Goal: Book appointment/travel/reservation

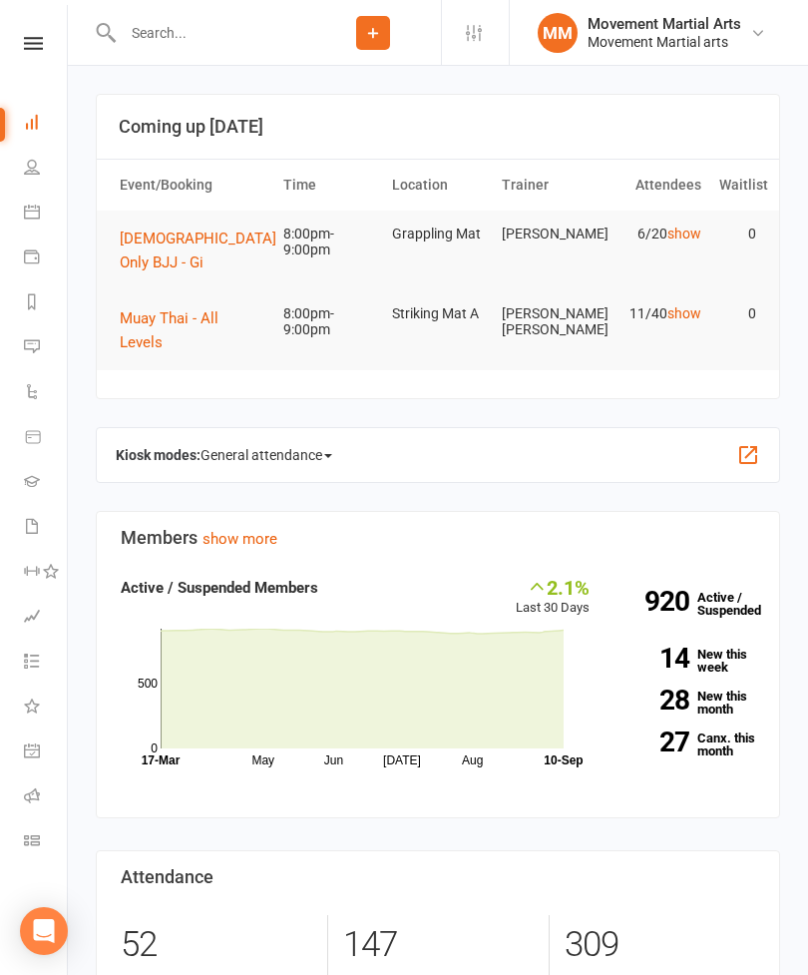
click at [231, 242] on span "[DEMOGRAPHIC_DATA] Only BJJ - Gi" at bounding box center [198, 251] width 157 height 42
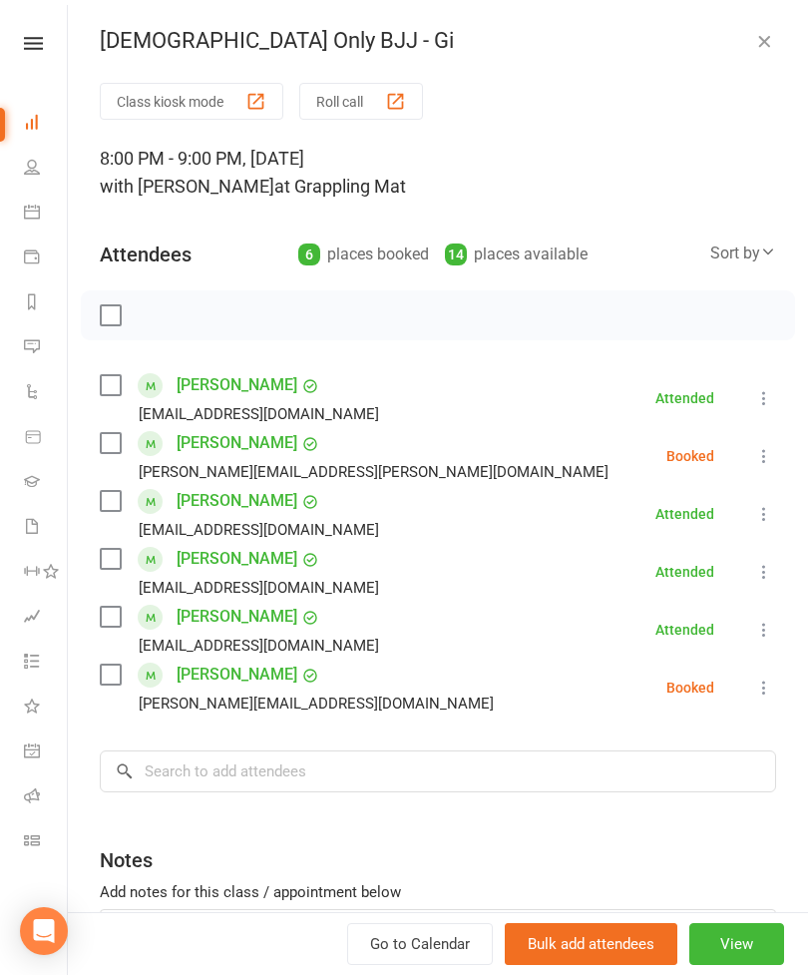
click at [106, 334] on div at bounding box center [438, 315] width 714 height 50
click at [96, 338] on div at bounding box center [438, 315] width 714 height 50
click at [114, 323] on label at bounding box center [110, 315] width 20 height 20
click at [153, 318] on icon "button" at bounding box center [155, 315] width 22 height 22
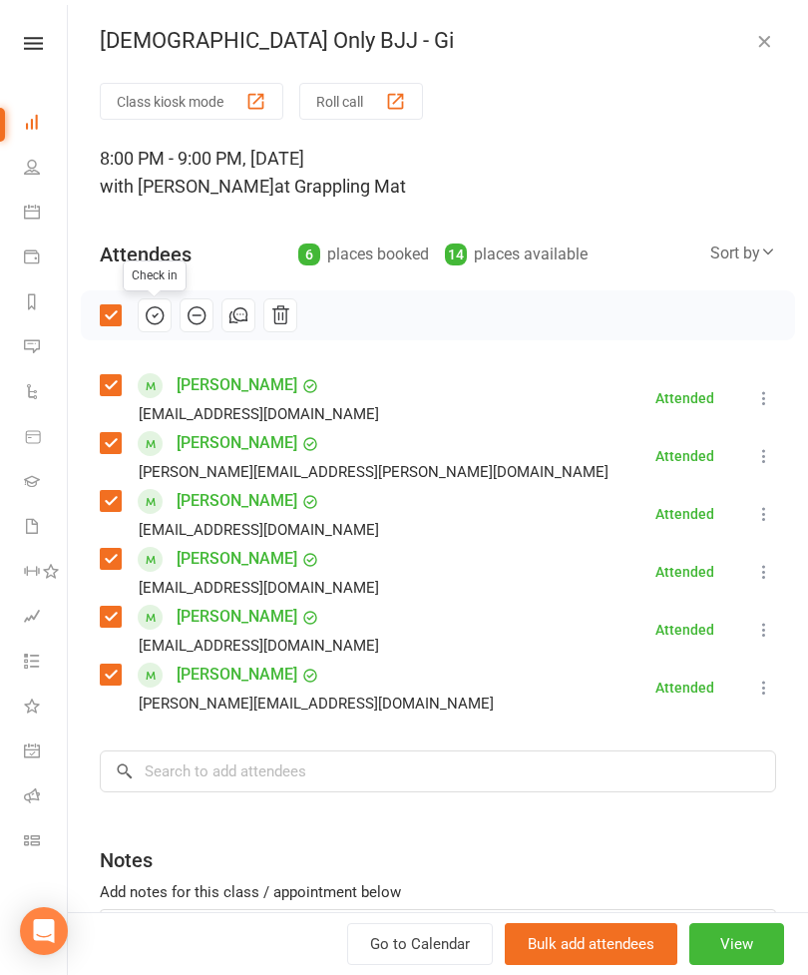
click at [748, 46] on div "[DEMOGRAPHIC_DATA] Only BJJ - Gi" at bounding box center [438, 41] width 740 height 26
click at [796, 30] on div "[DEMOGRAPHIC_DATA] Only BJJ - Gi" at bounding box center [438, 41] width 740 height 26
click at [748, 51] on div "[DEMOGRAPHIC_DATA] Only BJJ - Gi" at bounding box center [438, 41] width 740 height 26
click at [773, 49] on icon "button" at bounding box center [764, 41] width 20 height 20
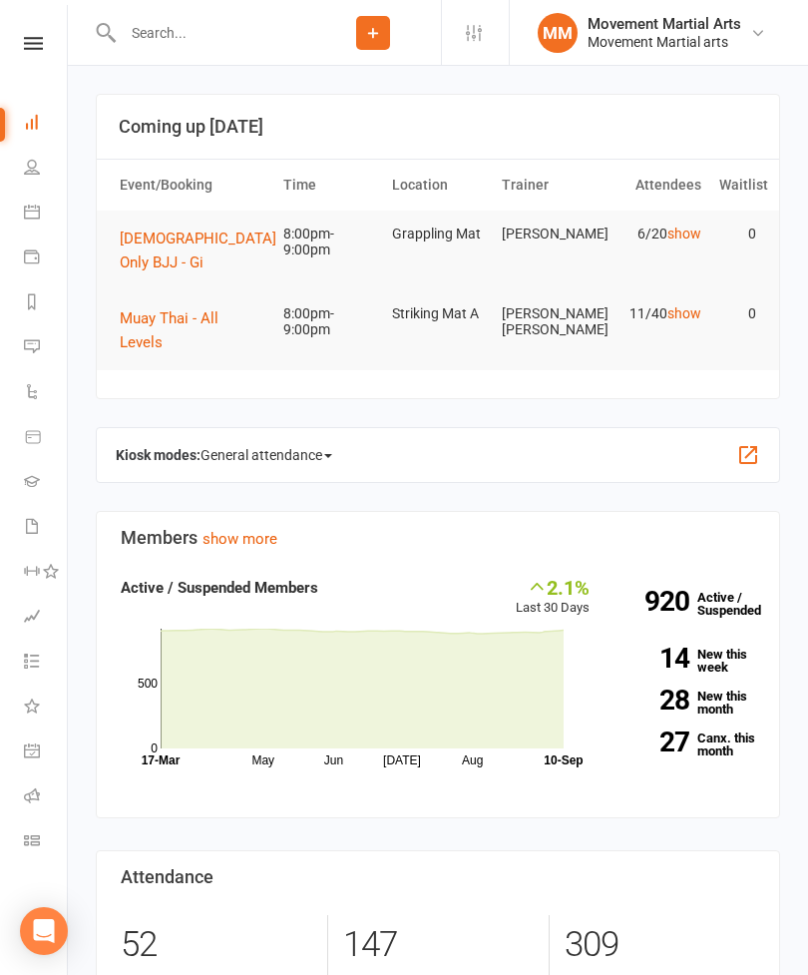
click at [219, 309] on span "Muay Thai - All Levels" at bounding box center [169, 330] width 99 height 42
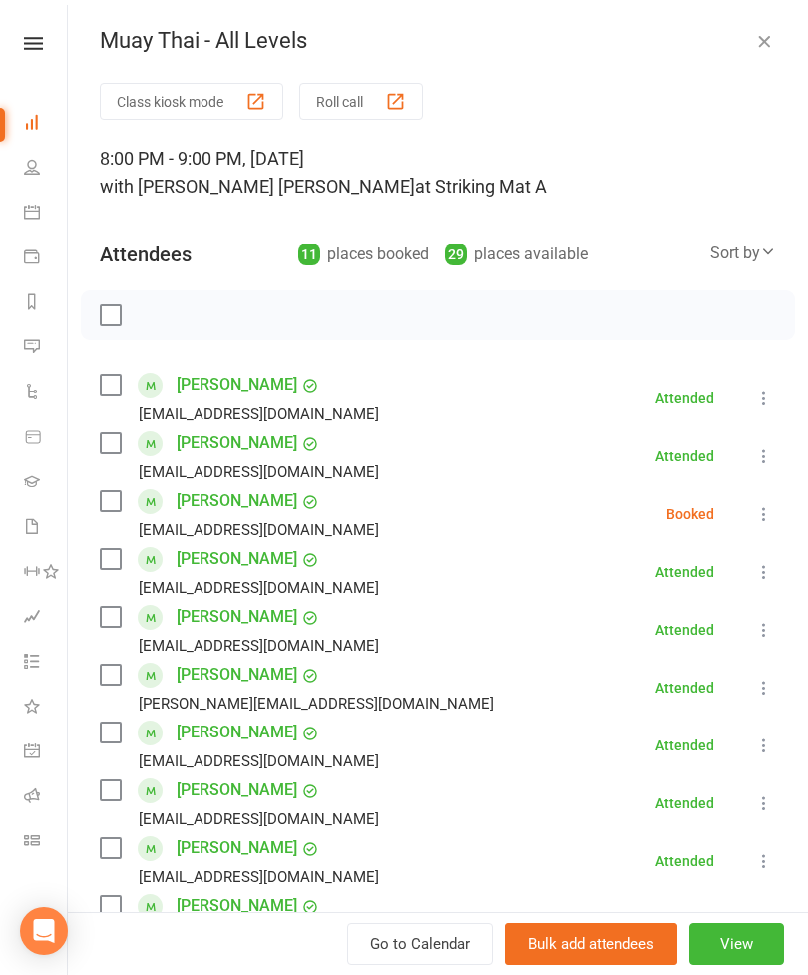
click at [761, 253] on icon at bounding box center [768, 251] width 16 height 16
click at [663, 337] on link "First name" at bounding box center [677, 335] width 198 height 40
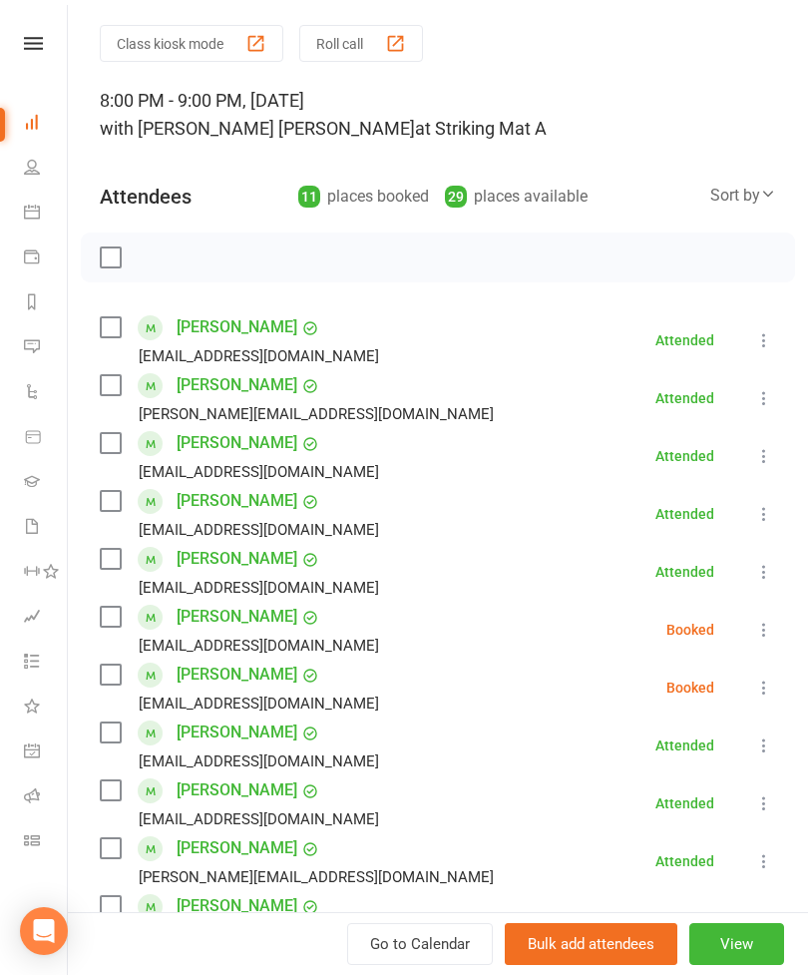
click at [110, 451] on label at bounding box center [110, 443] width 20 height 20
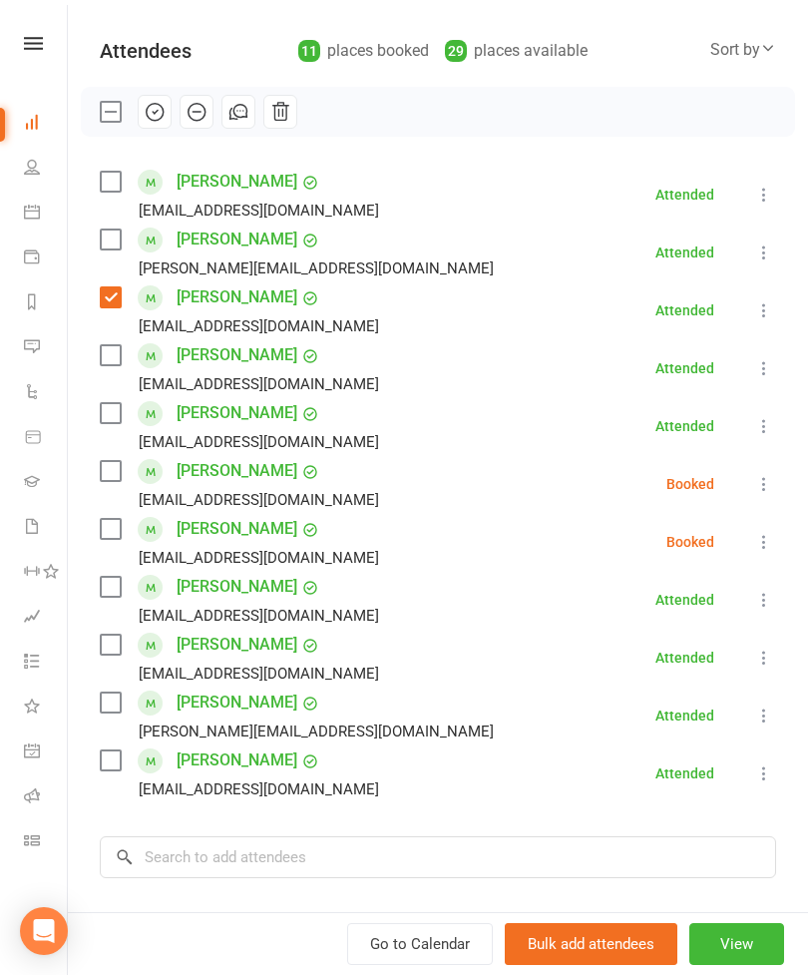
scroll to position [275, 0]
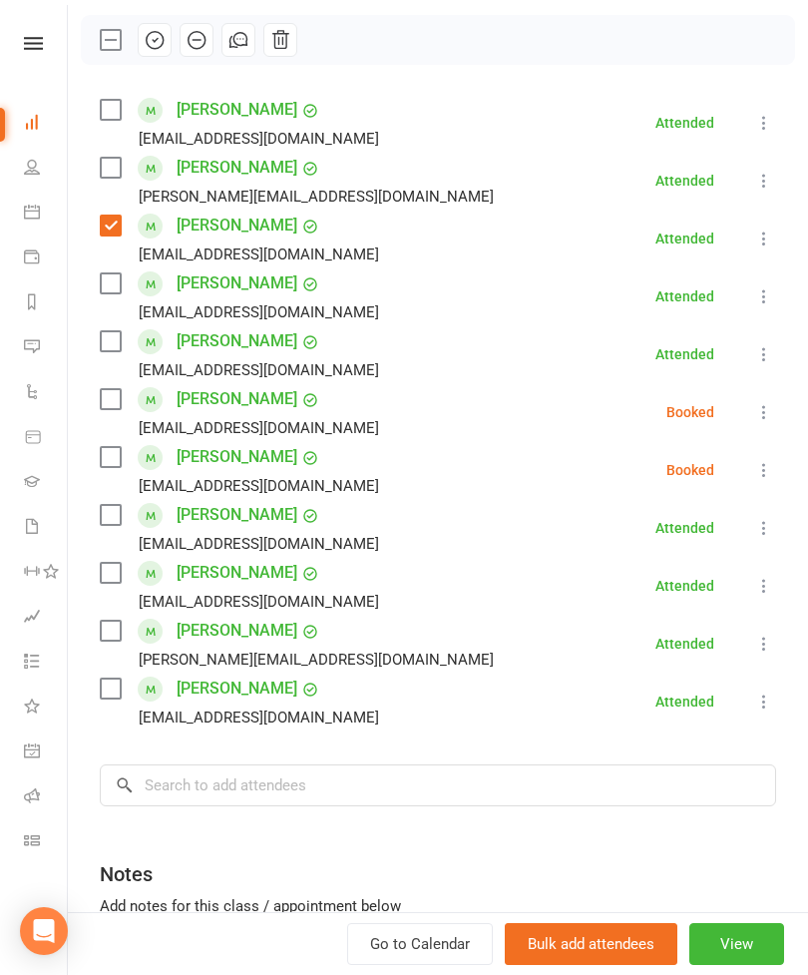
click at [108, 513] on label at bounding box center [110, 515] width 20 height 20
click at [94, 587] on div "Class kiosk mode Roll call 8:00 PM - 9:00 PM, [DATE] with [PERSON_NAME] [PERSON…" at bounding box center [438, 447] width 740 height 1281
click at [107, 583] on label at bounding box center [110, 573] width 20 height 20
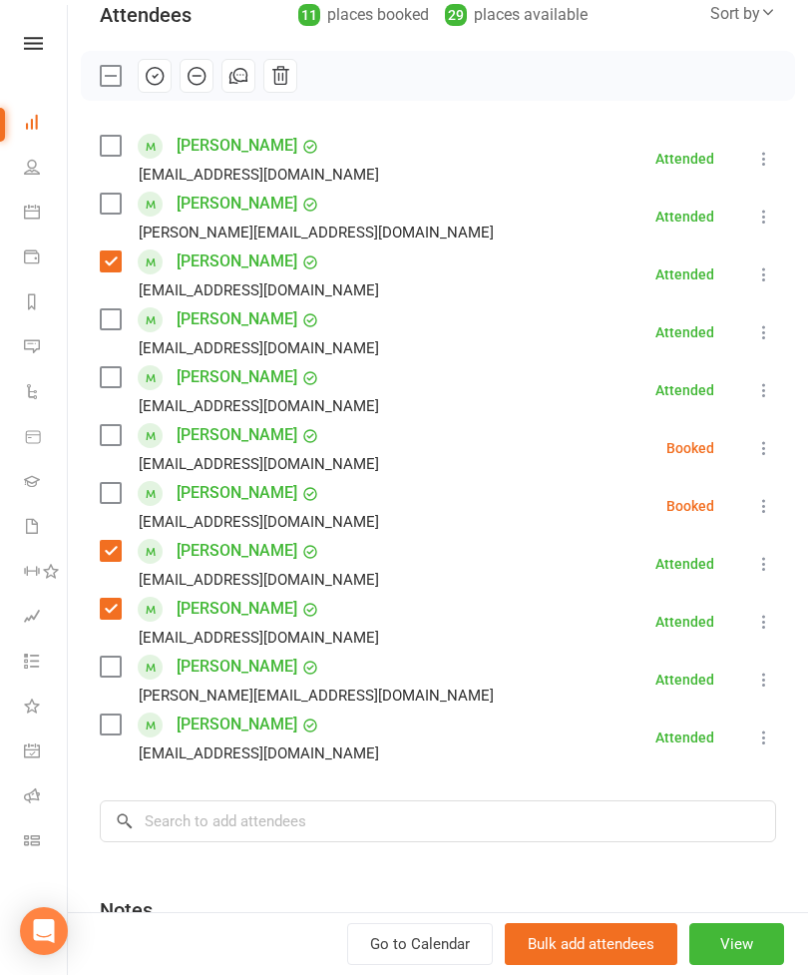
scroll to position [237, 0]
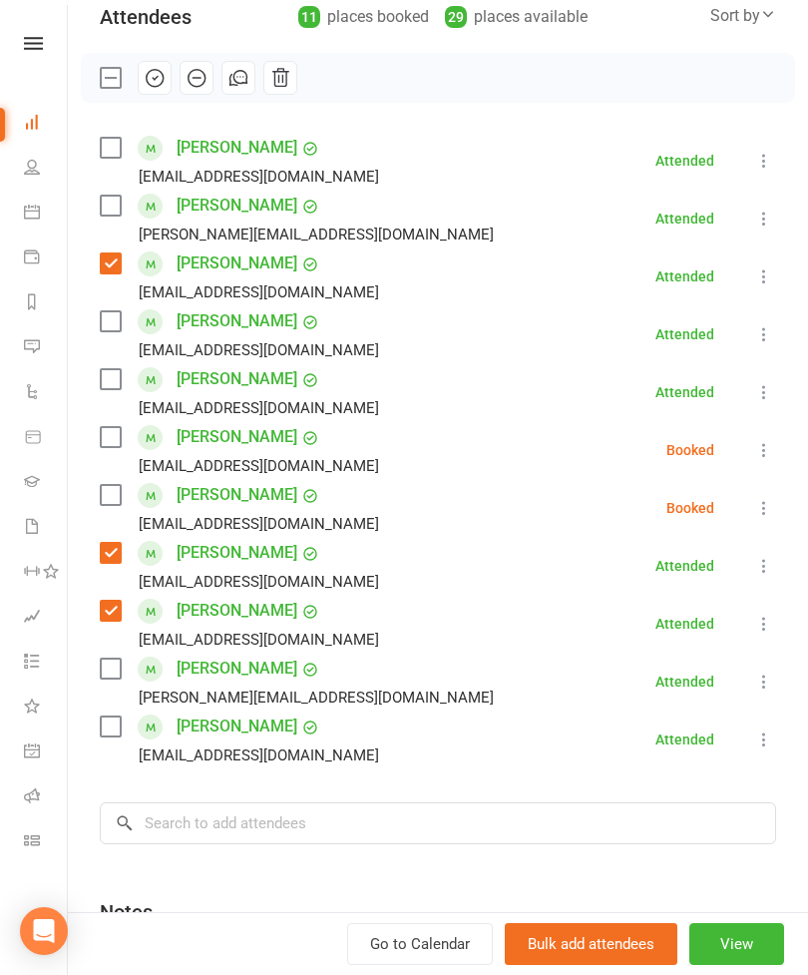
click at [109, 677] on label at bounding box center [110, 669] width 20 height 20
click at [304, 824] on input "search" at bounding box center [438, 823] width 677 height 42
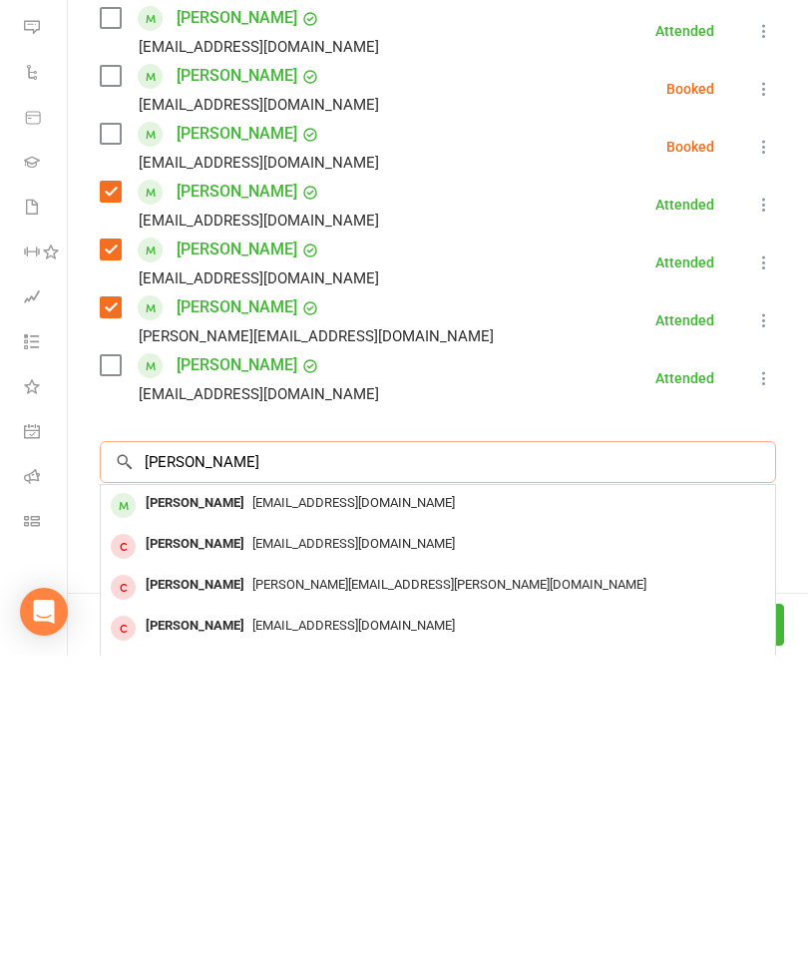
scroll to position [321, 0]
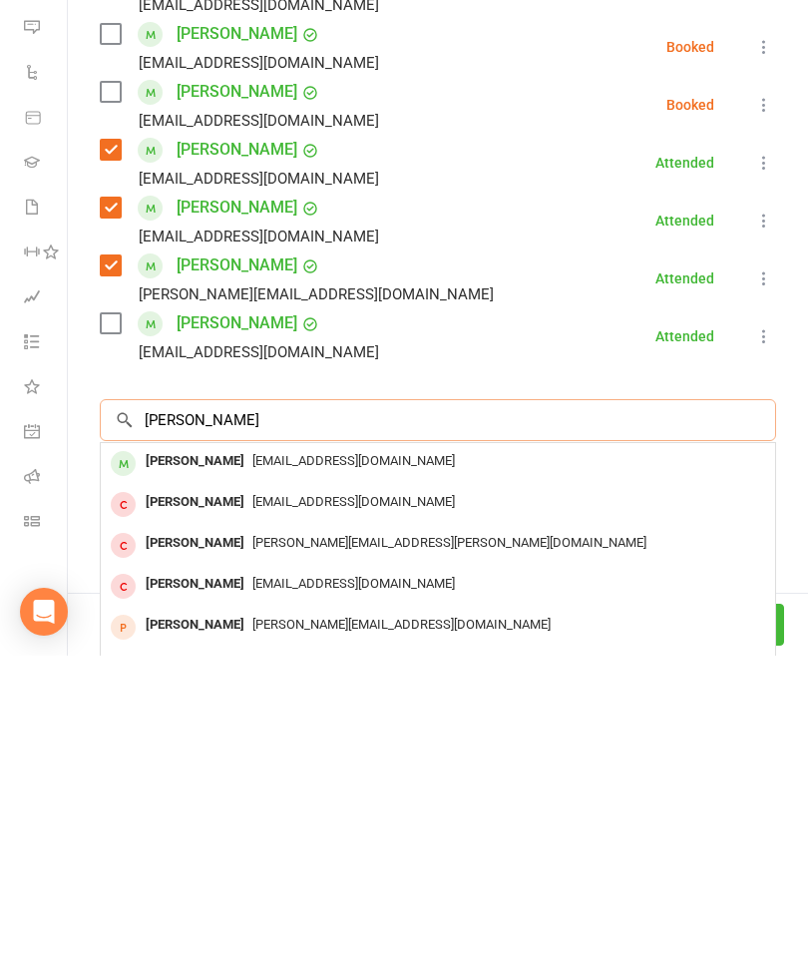
type input "[PERSON_NAME]"
click at [361, 772] on span "[EMAIL_ADDRESS][DOMAIN_NAME]" at bounding box center [353, 779] width 203 height 15
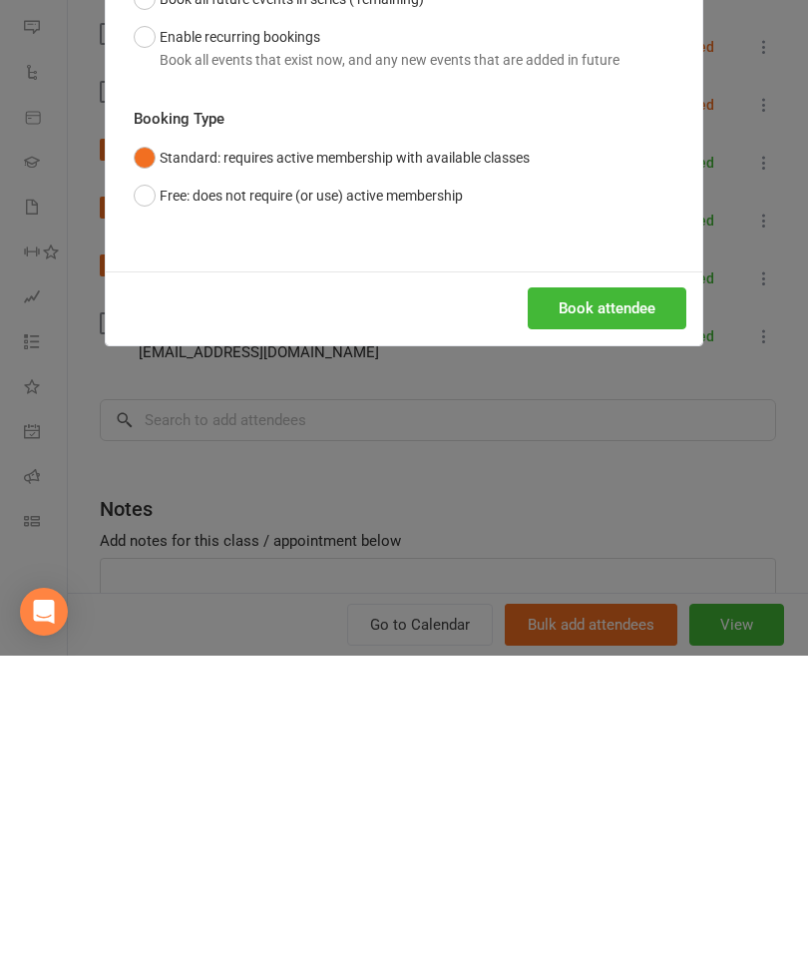
scroll to position [496, 0]
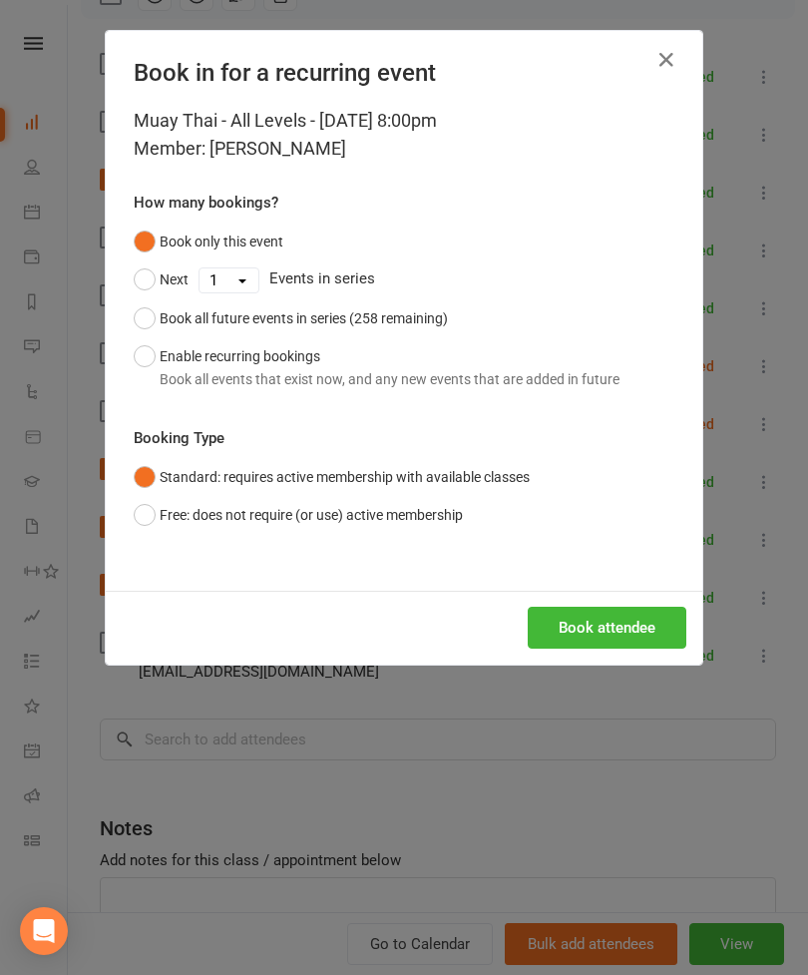
click at [605, 635] on button "Book attendee" at bounding box center [607, 628] width 159 height 42
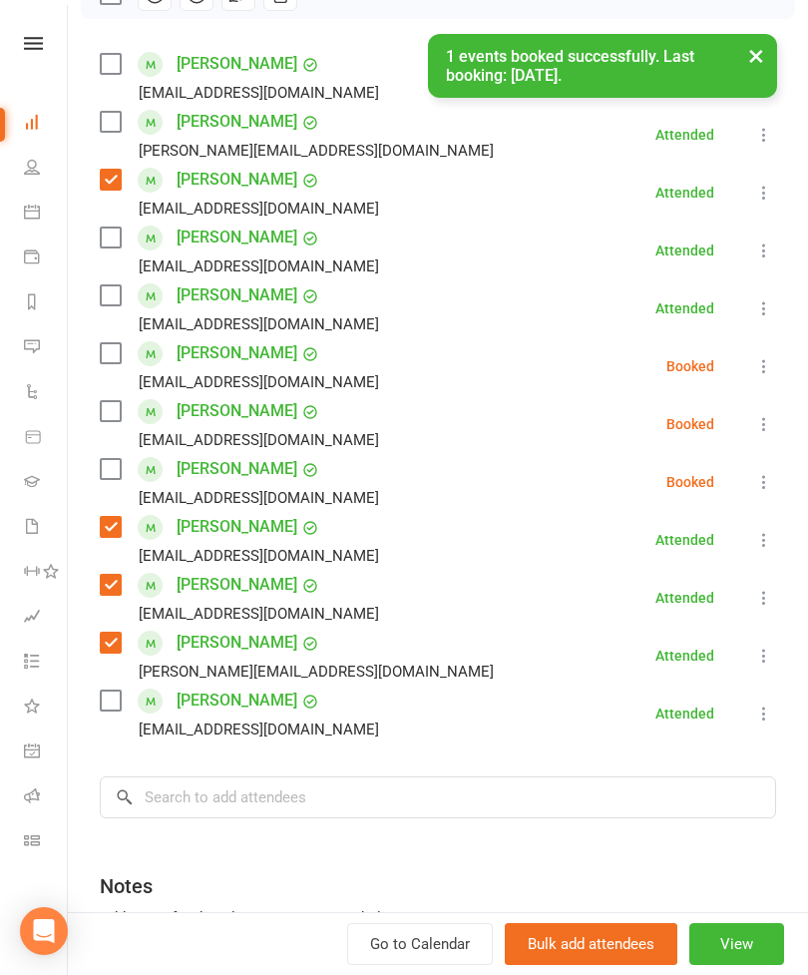
click at [120, 363] on label at bounding box center [110, 353] width 20 height 20
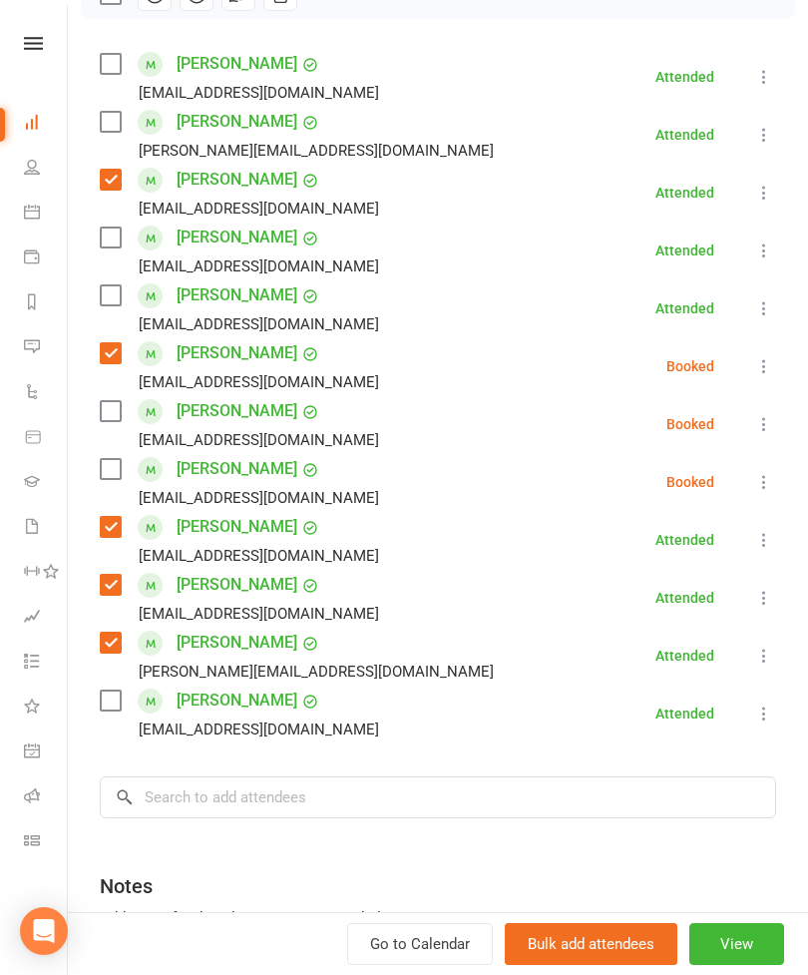
click at [113, 86] on div "[EMAIL_ADDRESS][DOMAIN_NAME]" at bounding box center [243, 93] width 287 height 26
click at [112, 68] on label at bounding box center [110, 64] width 20 height 20
click at [360, 818] on input "search" at bounding box center [438, 797] width 677 height 42
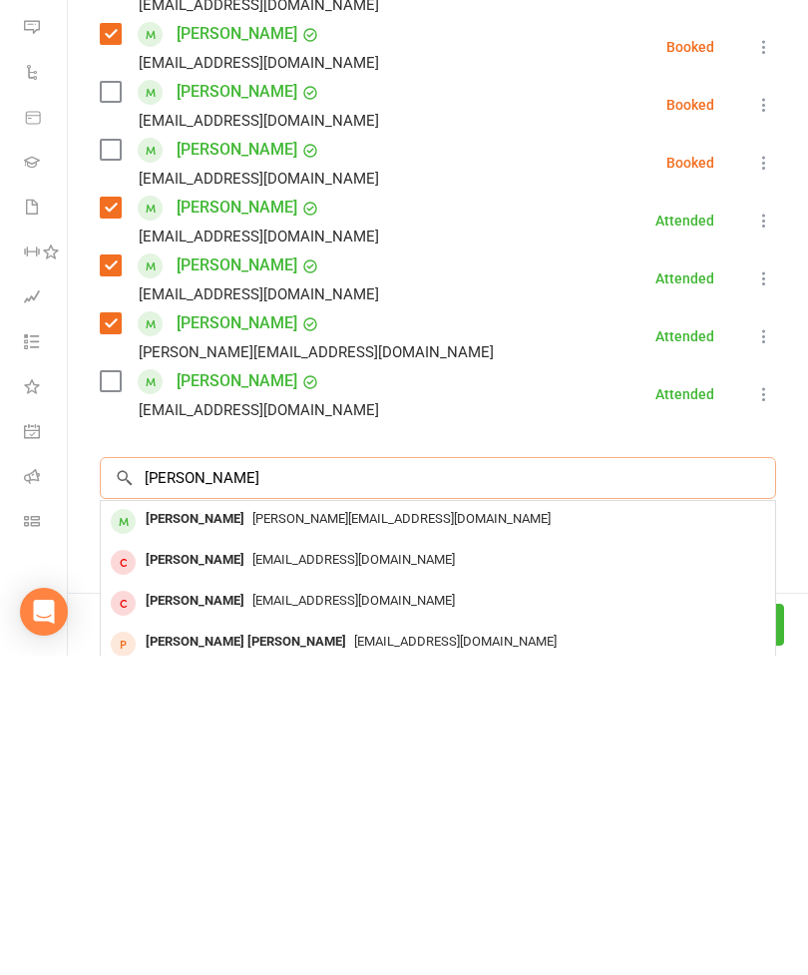
type input "[PERSON_NAME]"
click at [375, 820] on div "[PERSON_NAME] [PERSON_NAME][EMAIL_ADDRESS][DOMAIN_NAME]" at bounding box center [438, 840] width 675 height 41
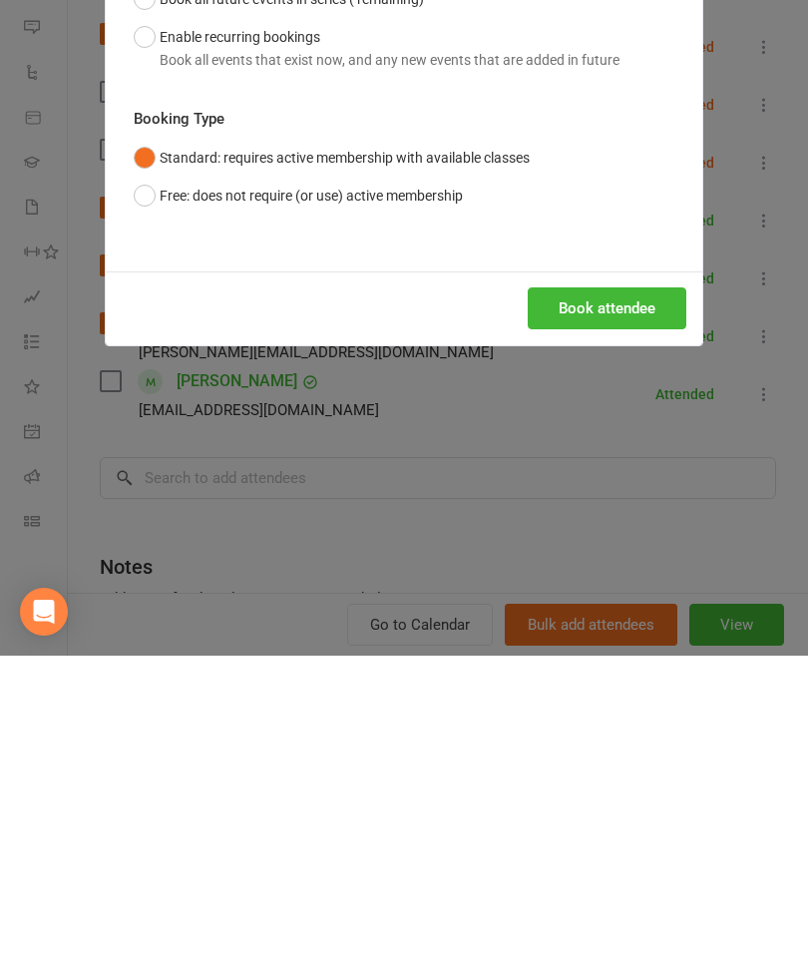
scroll to position [966, 0]
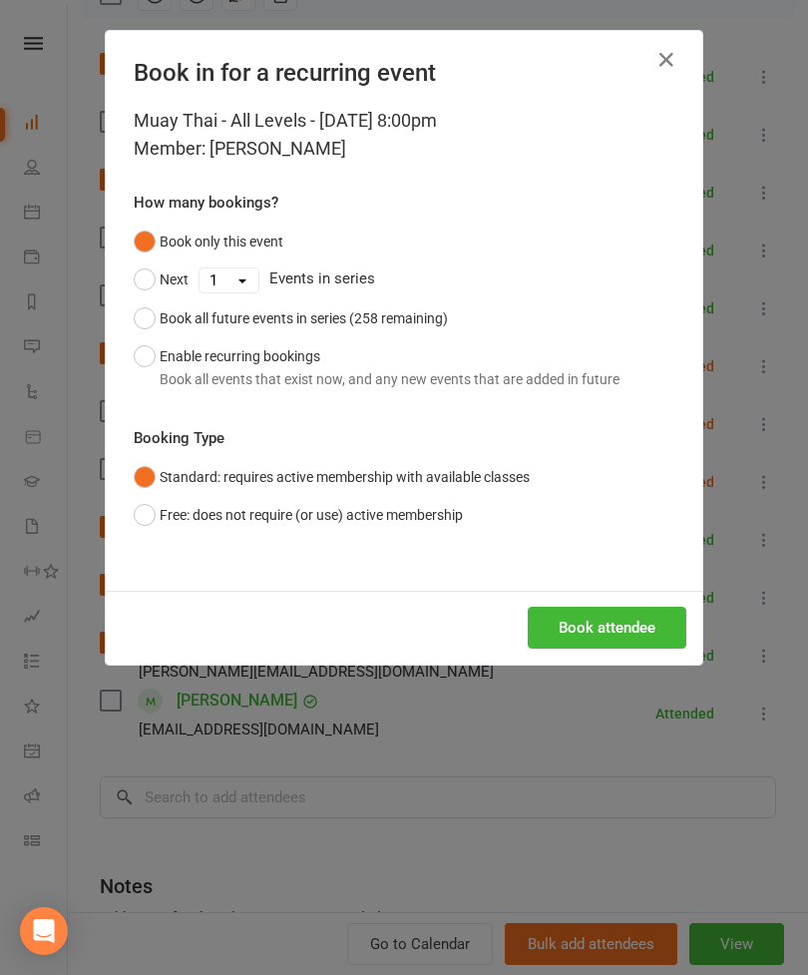
click at [592, 632] on button "Book attendee" at bounding box center [607, 628] width 159 height 42
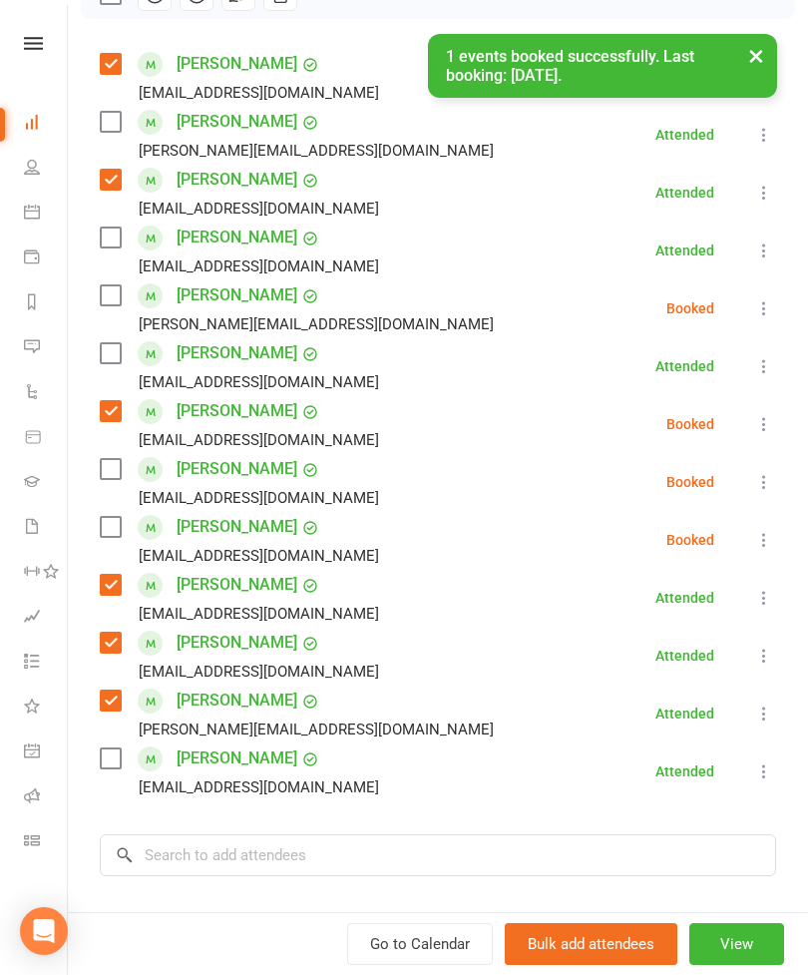
click at [120, 298] on label at bounding box center [110, 295] width 20 height 20
click at [118, 523] on label at bounding box center [110, 527] width 20 height 20
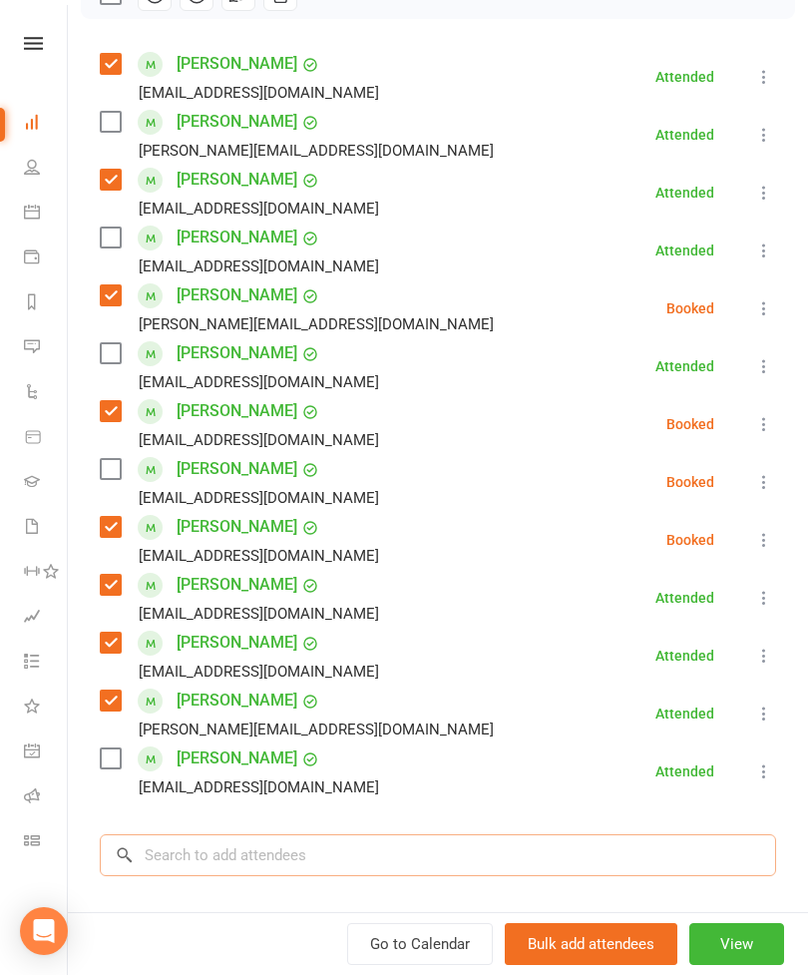
click at [339, 853] on input "search" at bounding box center [438, 855] width 677 height 42
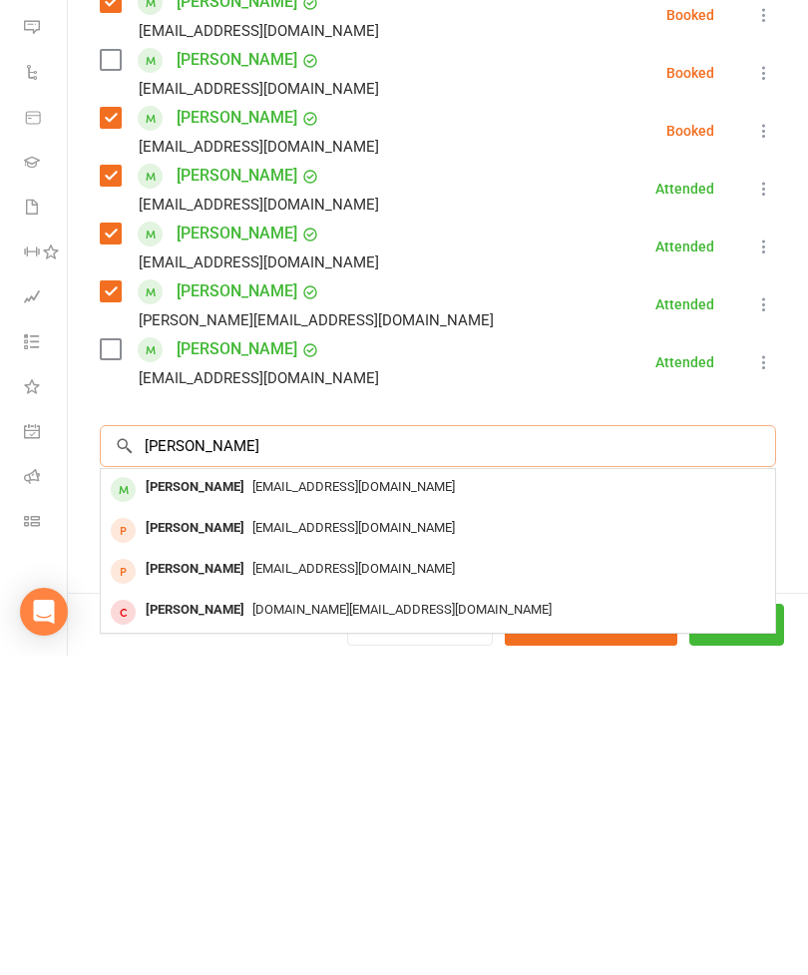
scroll to position [427, 0]
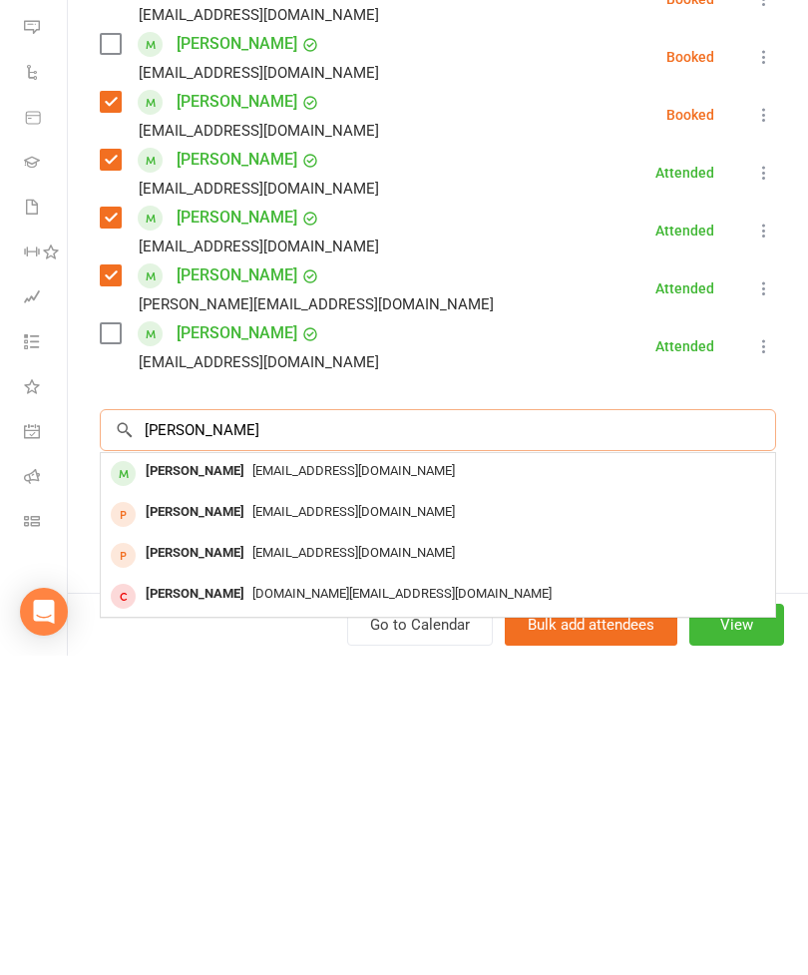
type input "[PERSON_NAME]"
click at [340, 776] on div "[EMAIL_ADDRESS][DOMAIN_NAME]" at bounding box center [438, 790] width 659 height 29
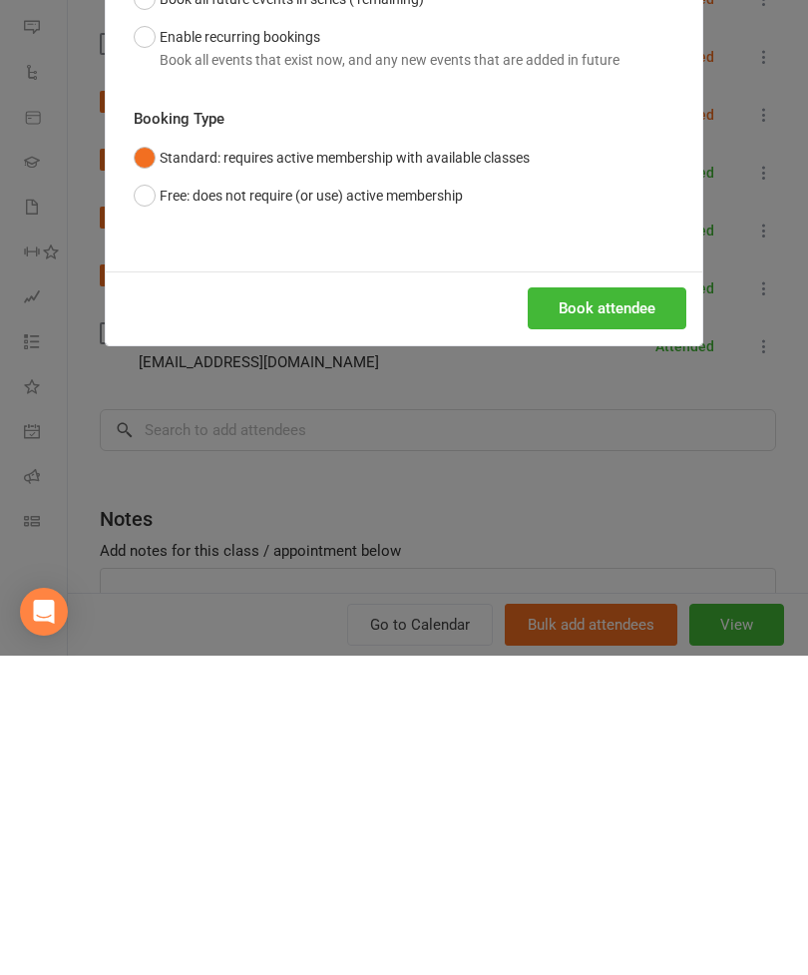
scroll to position [1494, 0]
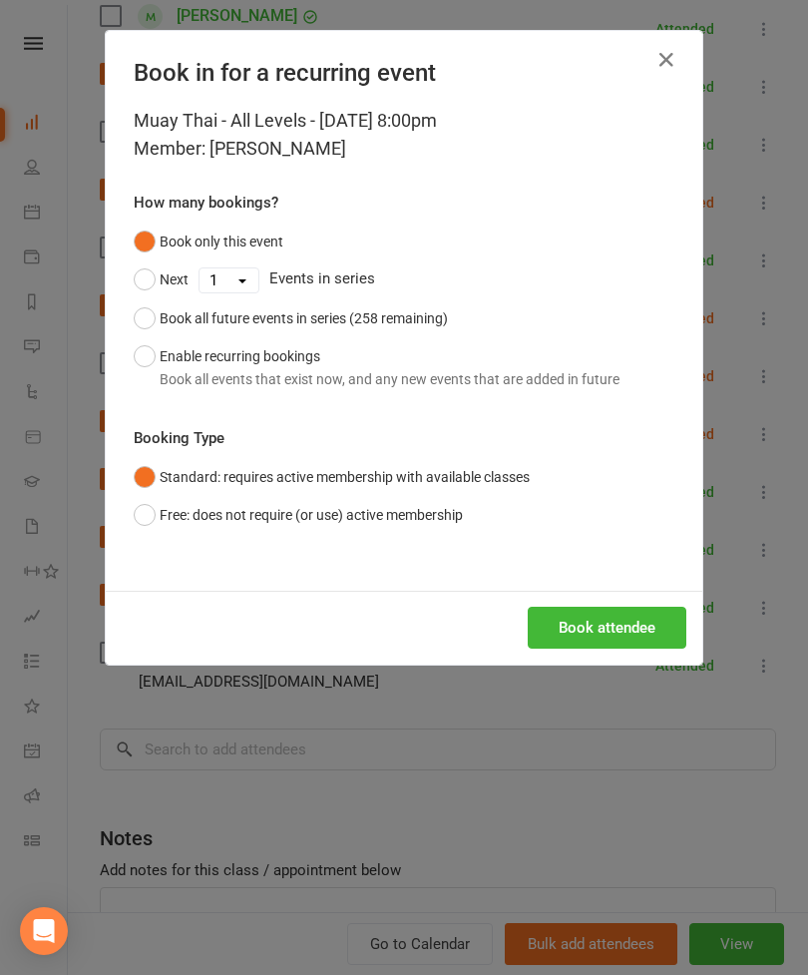
click at [568, 627] on button "Book attendee" at bounding box center [607, 628] width 159 height 42
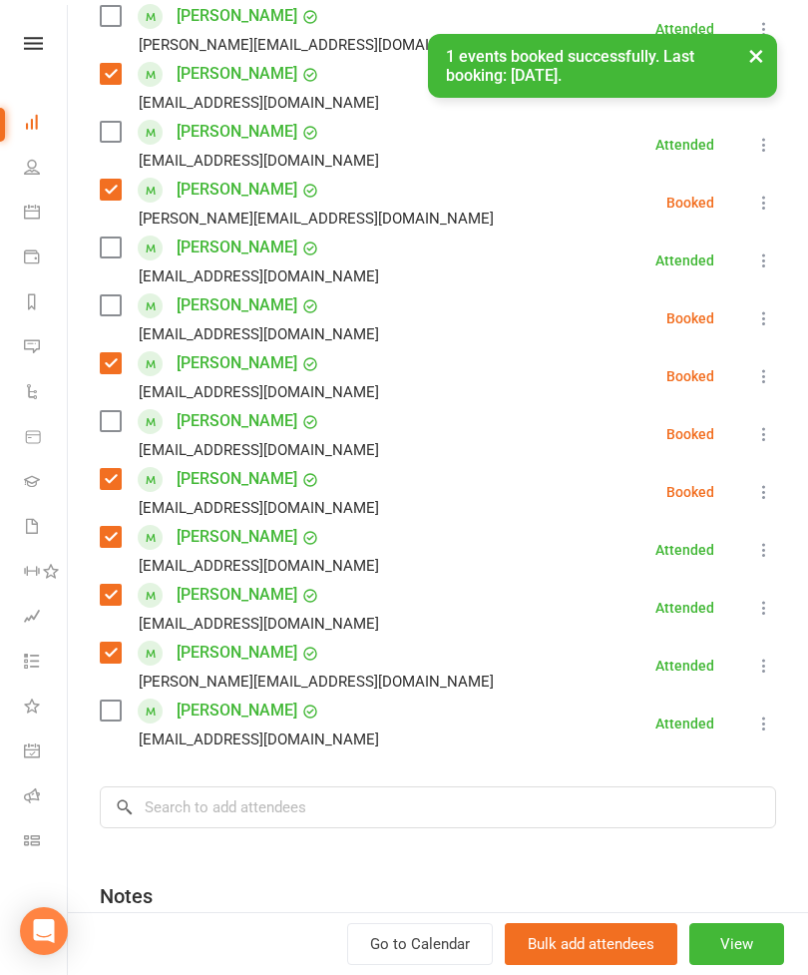
click at [120, 313] on label at bounding box center [110, 305] width 20 height 20
click at [105, 725] on div "[PERSON_NAME] [EMAIL_ADDRESS][DOMAIN_NAME]" at bounding box center [243, 723] width 287 height 58
click at [107, 715] on label at bounding box center [110, 710] width 20 height 20
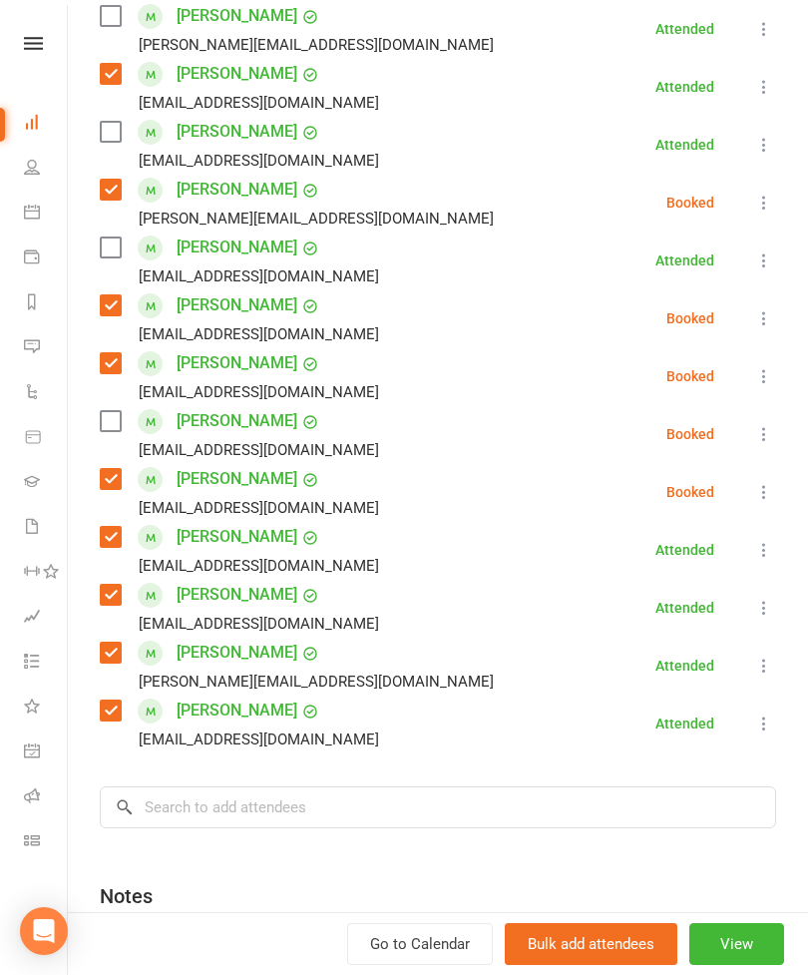
click at [115, 256] on label at bounding box center [110, 247] width 20 height 20
click at [119, 128] on label at bounding box center [110, 132] width 20 height 20
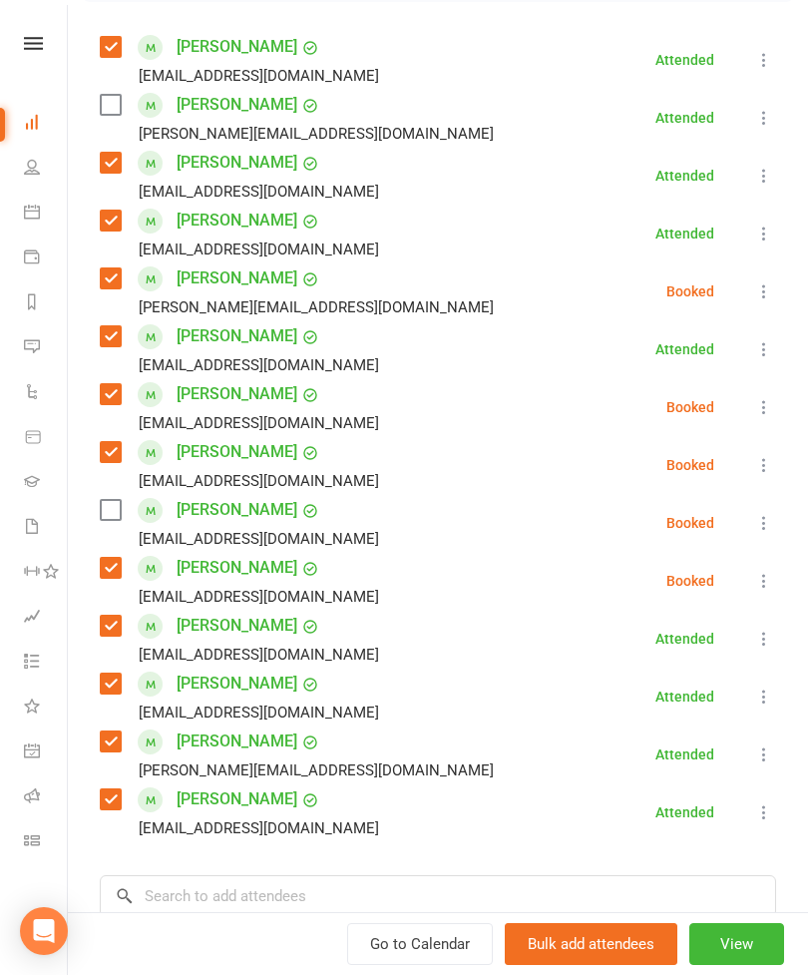
click at [761, 128] on icon at bounding box center [764, 118] width 20 height 20
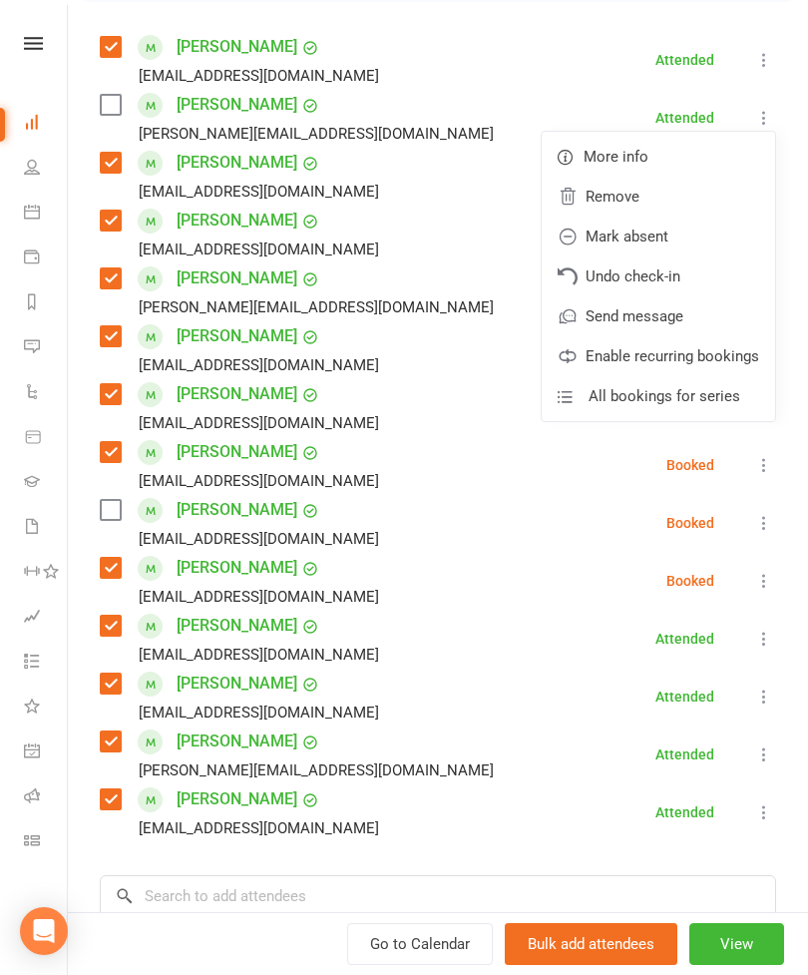
click at [656, 198] on link "Remove" at bounding box center [658, 197] width 233 height 40
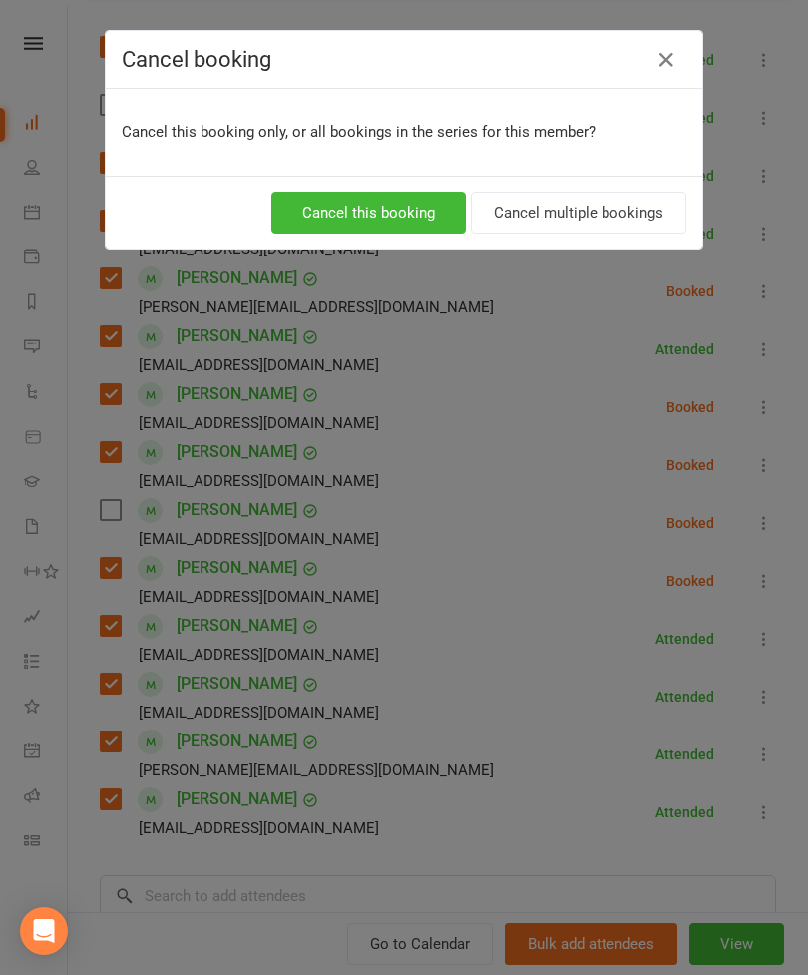
click at [367, 210] on button "Cancel this booking" at bounding box center [368, 213] width 195 height 42
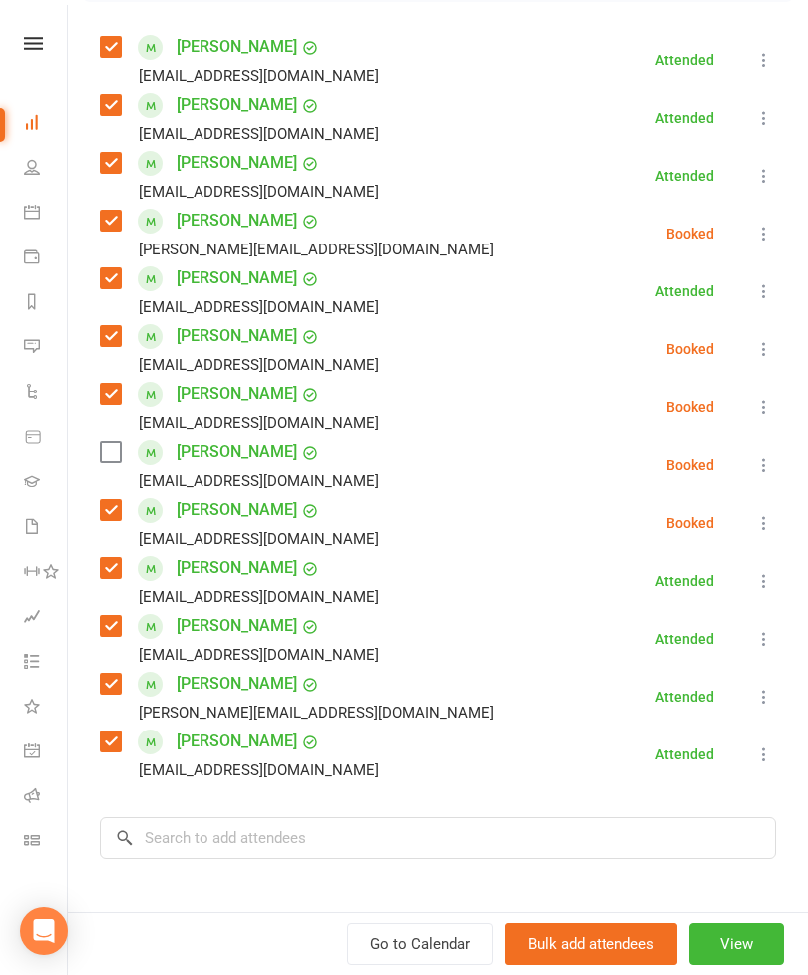
click at [767, 475] on icon at bounding box center [764, 465] width 20 height 20
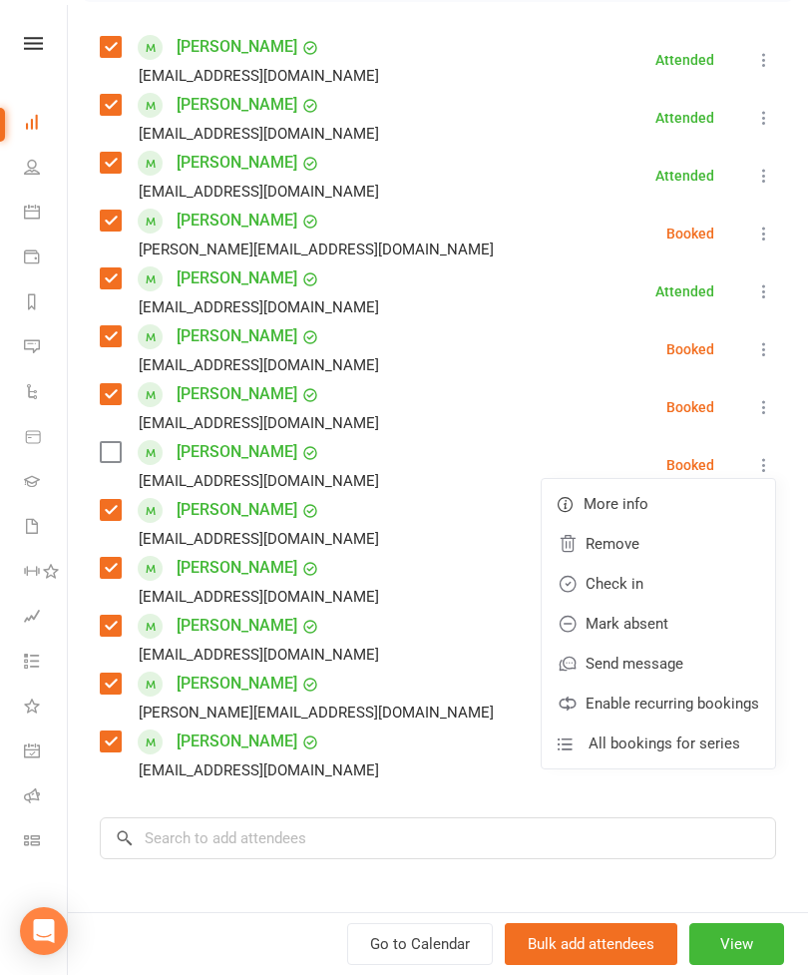
click at [658, 549] on link "Remove" at bounding box center [658, 544] width 233 height 40
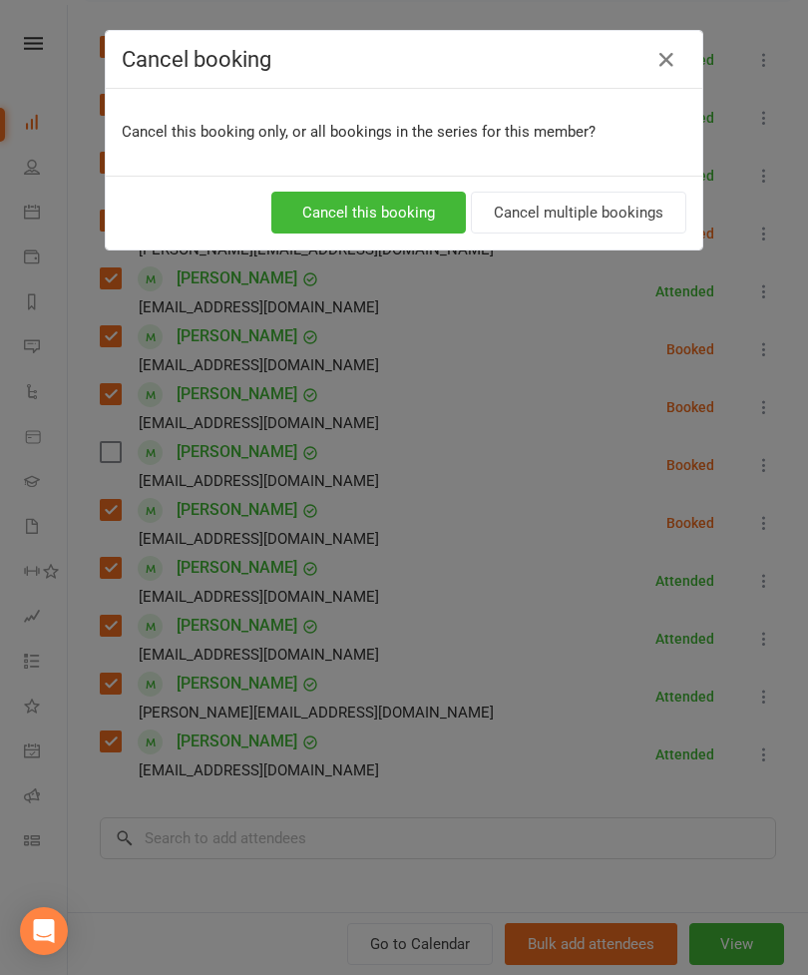
click at [390, 213] on button "Cancel this booking" at bounding box center [368, 213] width 195 height 42
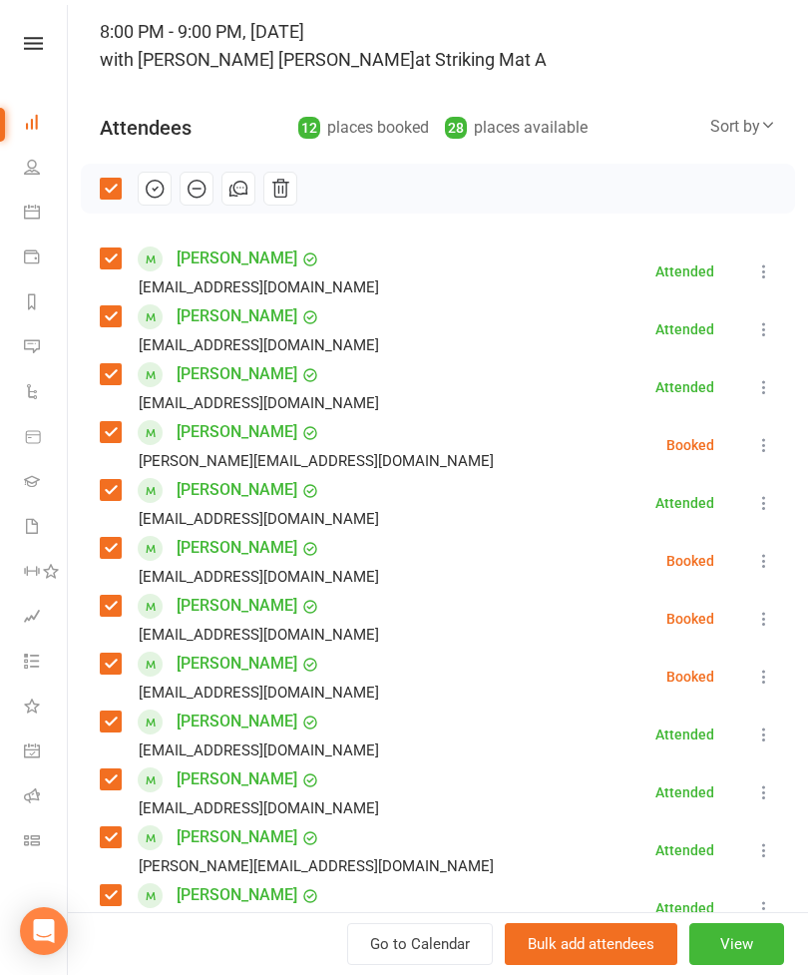
scroll to position [95, 0]
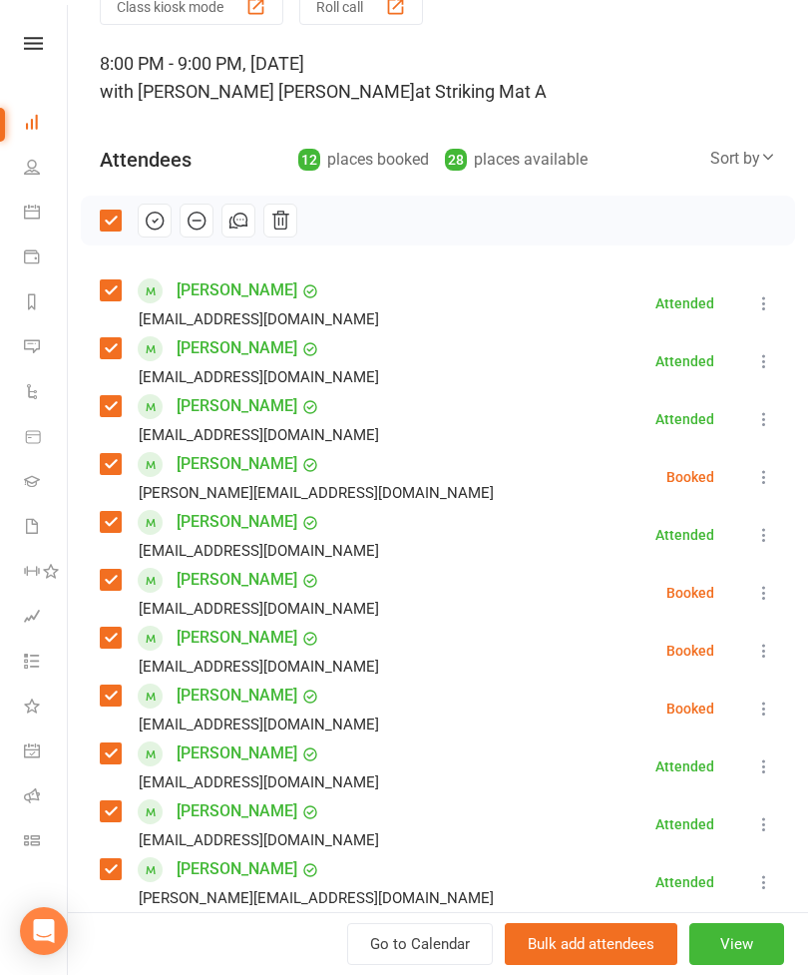
click at [155, 216] on icon "button" at bounding box center [155, 221] width 22 height 22
